Goal: Information Seeking & Learning: Learn about a topic

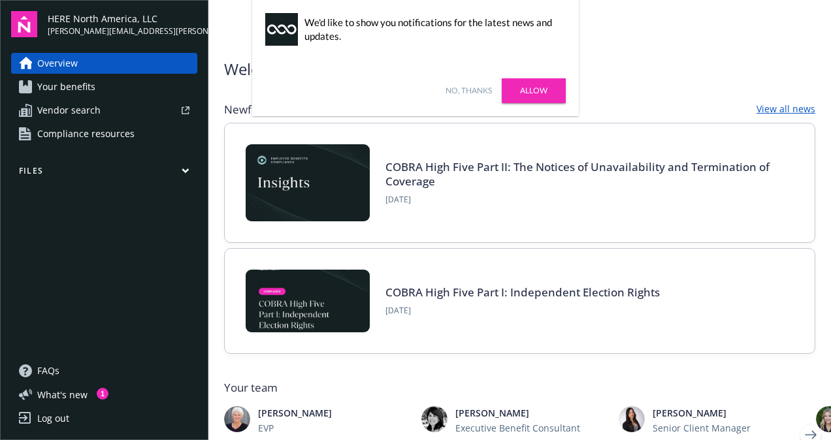
click at [126, 82] on link "Your benefits" at bounding box center [104, 86] width 186 height 21
